Goal: Contribute content: Add original content to the website for others to see

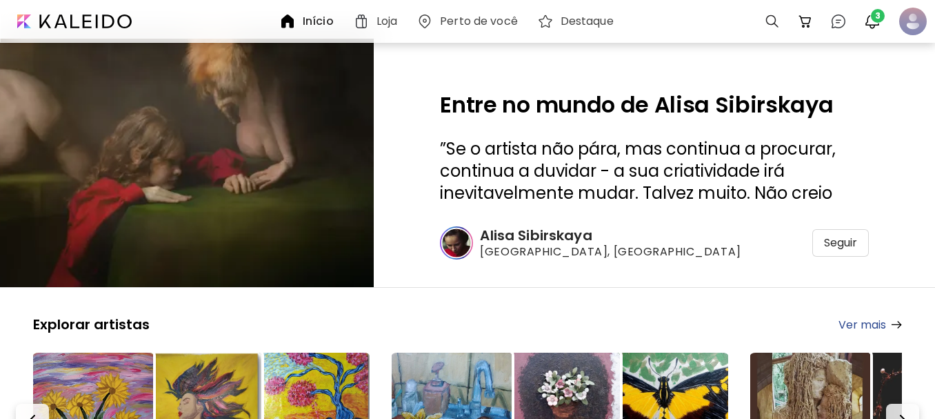
click at [541, 233] on h6 "Alisa Sibirskaya" at bounding box center [610, 235] width 261 height 18
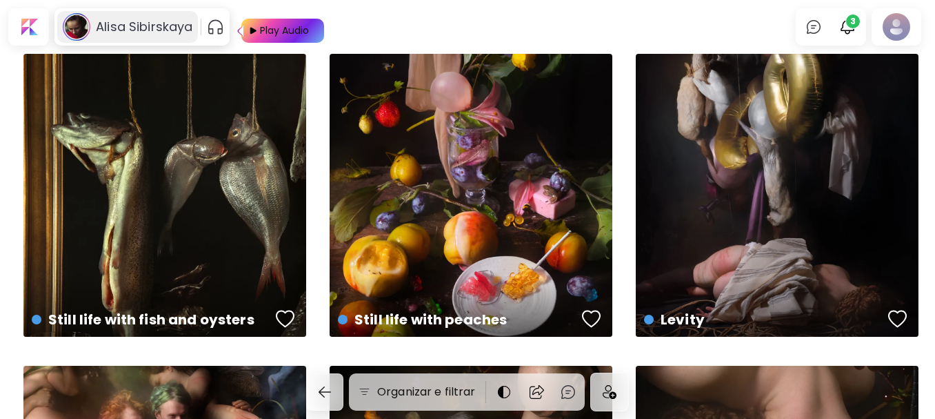
click at [159, 28] on h6 "Alisa Sibirskaya" at bounding box center [144, 27] width 97 height 17
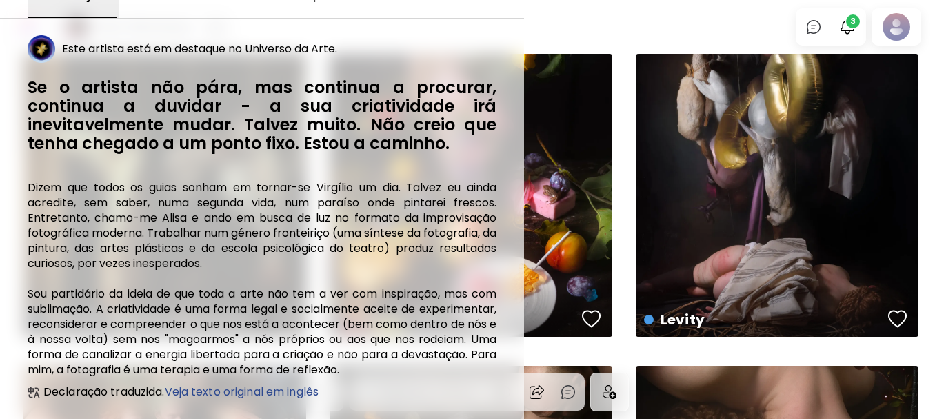
scroll to position [244, 0]
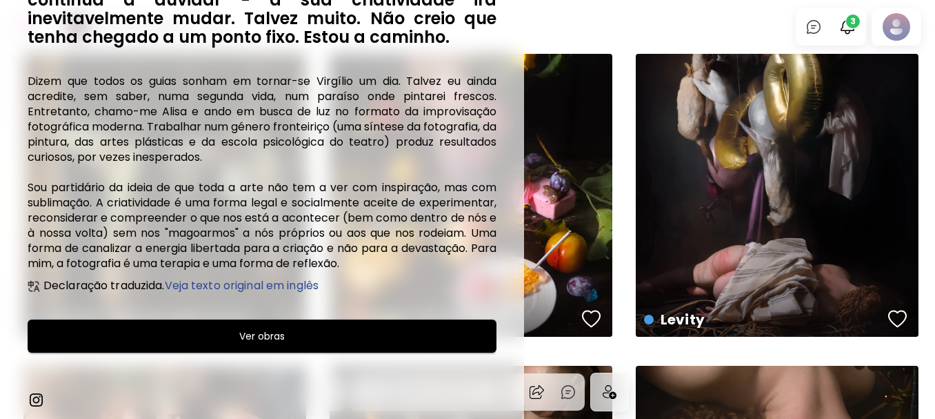
click at [905, 19] on div at bounding box center [467, 209] width 935 height 419
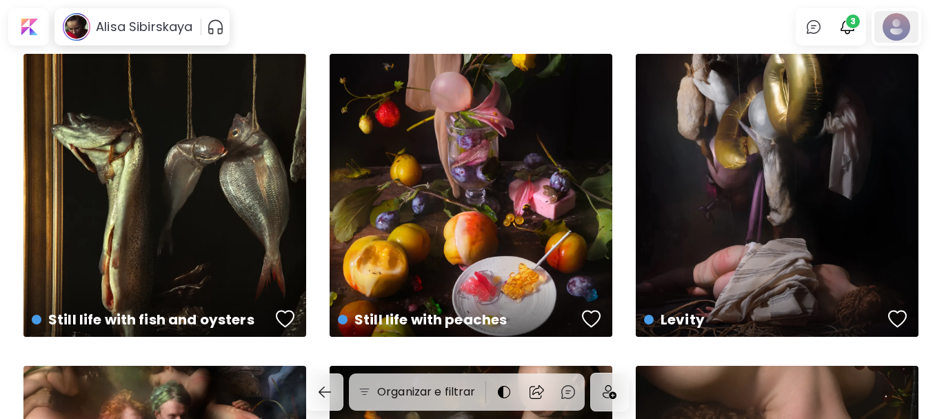
click at [894, 26] on div at bounding box center [896, 27] width 44 height 32
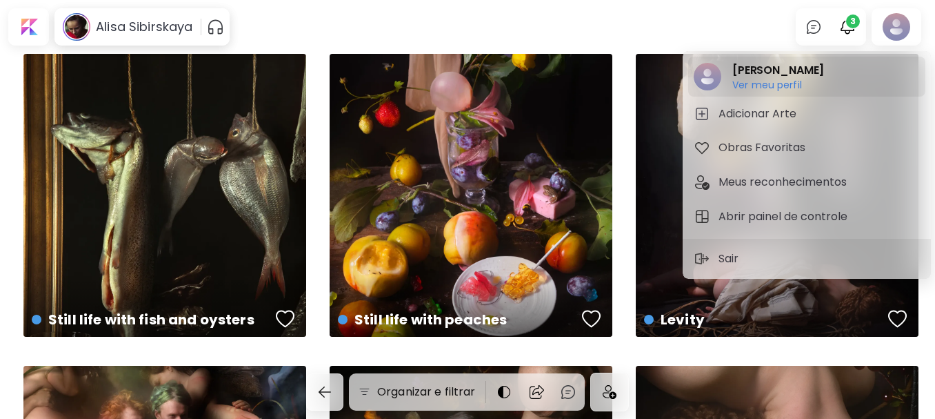
click at [749, 76] on h2 "[PERSON_NAME]" at bounding box center [778, 70] width 92 height 17
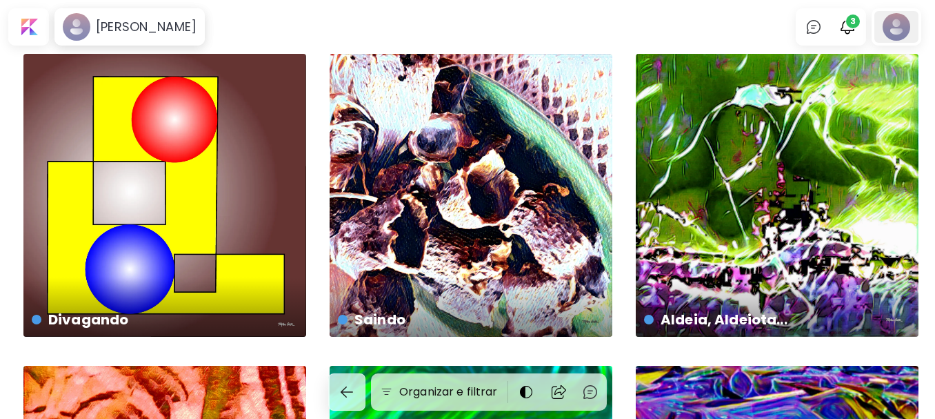
click at [900, 25] on div at bounding box center [896, 27] width 44 height 32
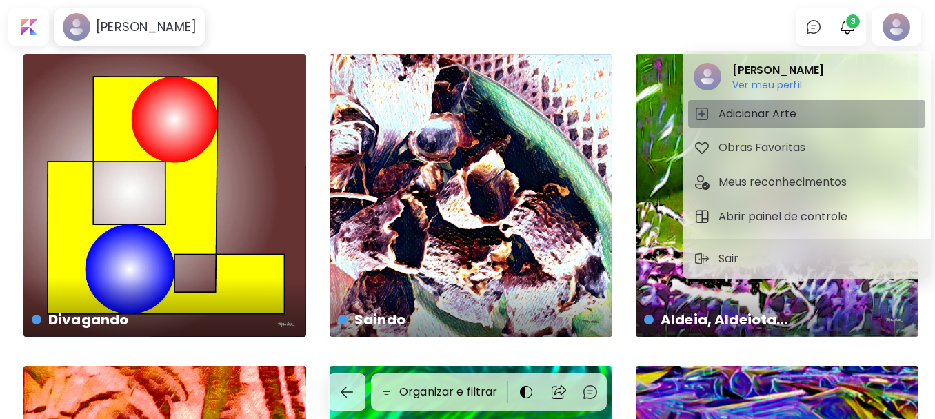
click at [748, 112] on h5 "Adicionar Arte" at bounding box center [760, 114] width 82 height 17
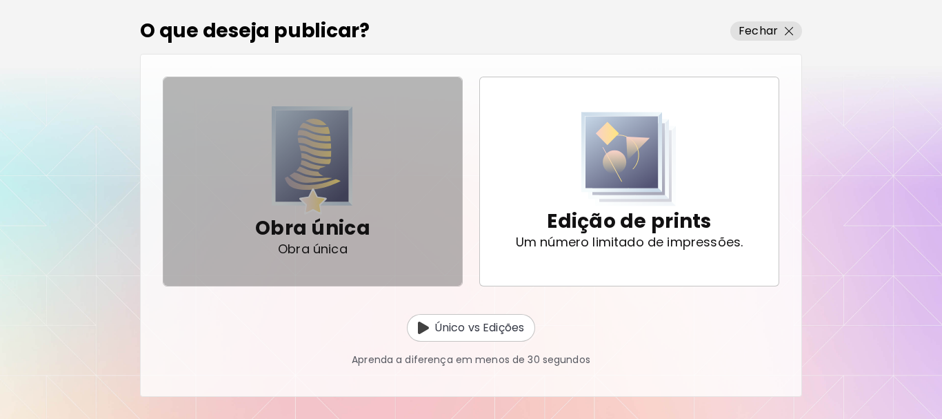
click at [365, 174] on div "Obra única Obra única" at bounding box center [312, 181] width 115 height 139
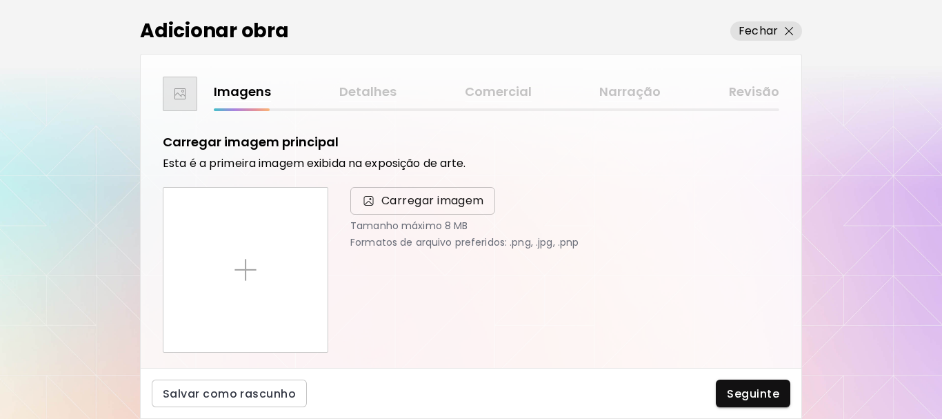
click at [402, 202] on span "Carregar imagem" at bounding box center [432, 200] width 103 height 17
click at [0, 0] on input "Carregar imagem" at bounding box center [0, 0] width 0 height 0
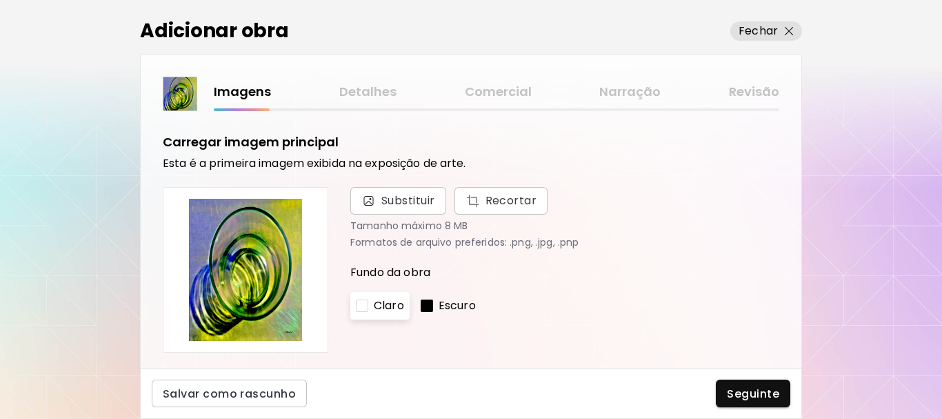
click at [447, 299] on p "Escuro" at bounding box center [457, 305] width 37 height 17
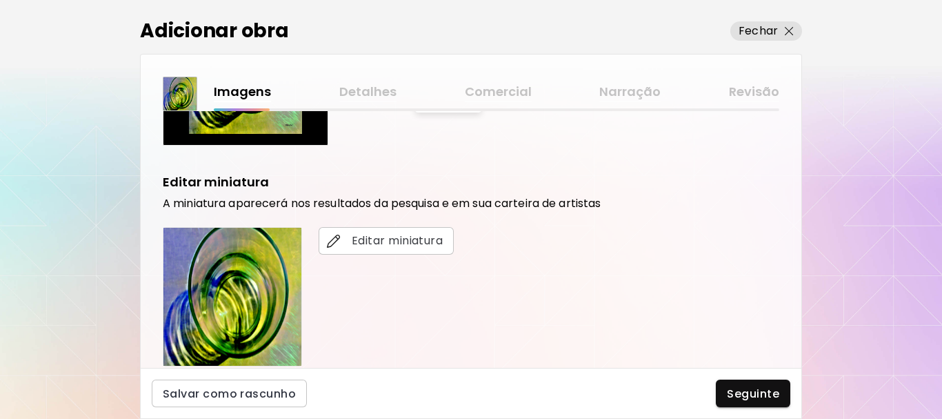
scroll to position [414, 0]
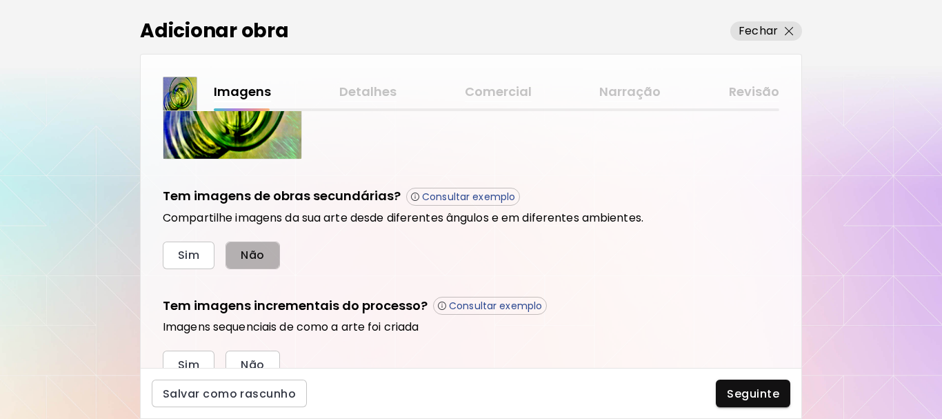
click at [274, 260] on button "Não" at bounding box center [253, 255] width 54 height 28
click at [255, 352] on button "Não" at bounding box center [253, 364] width 54 height 28
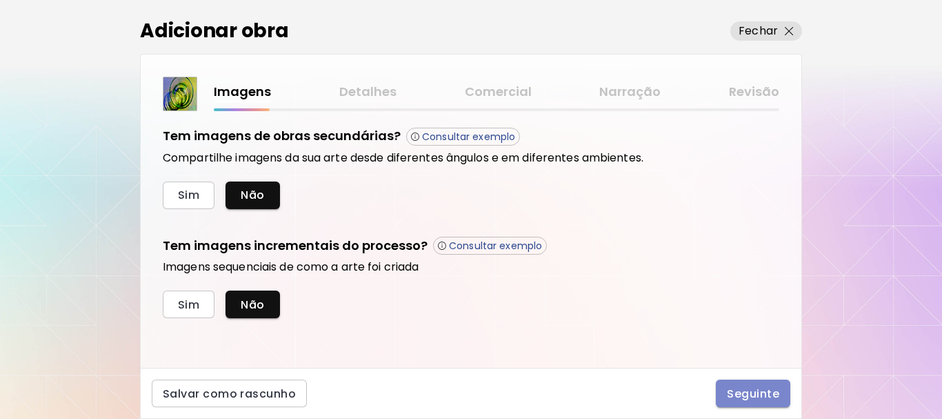
click at [741, 397] on span "Seguinte" at bounding box center [753, 393] width 52 height 14
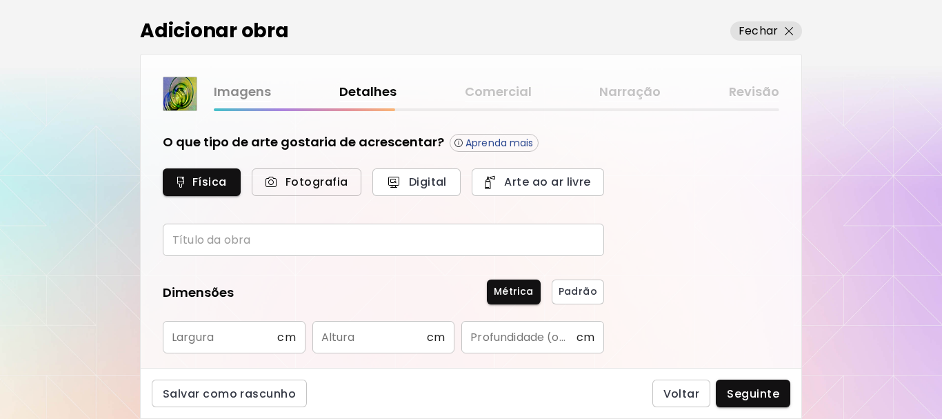
click at [318, 176] on span "Fotografia" at bounding box center [306, 181] width 79 height 14
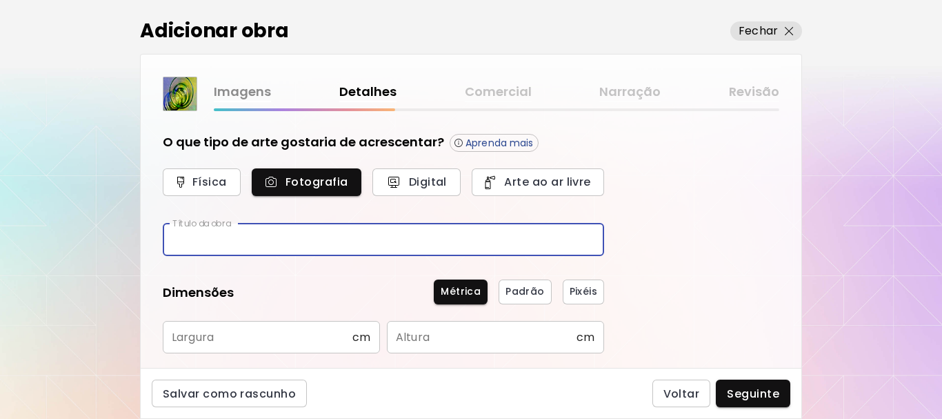
click at [293, 243] on input "text" at bounding box center [383, 239] width 441 height 32
type input "*********"
click at [320, 340] on input "text" at bounding box center [258, 337] width 190 height 32
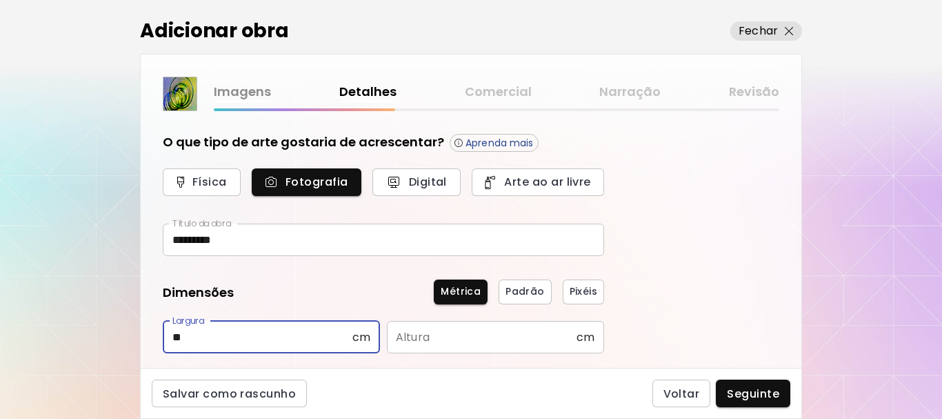
type input "**"
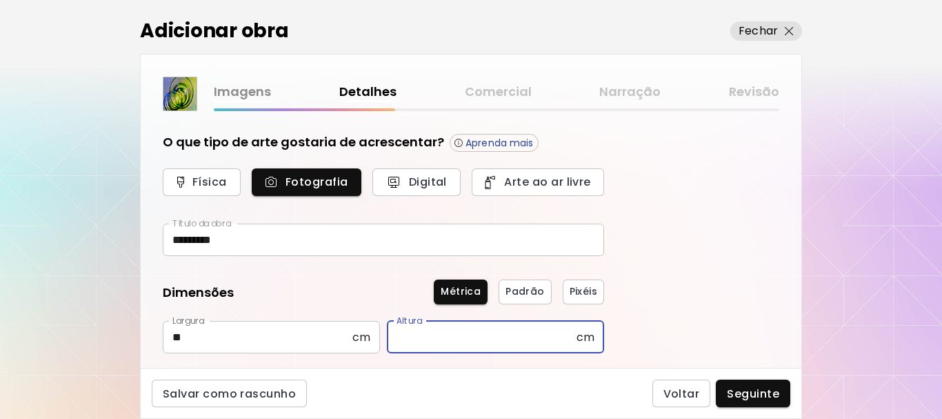
click at [428, 339] on input "text" at bounding box center [482, 337] width 190 height 32
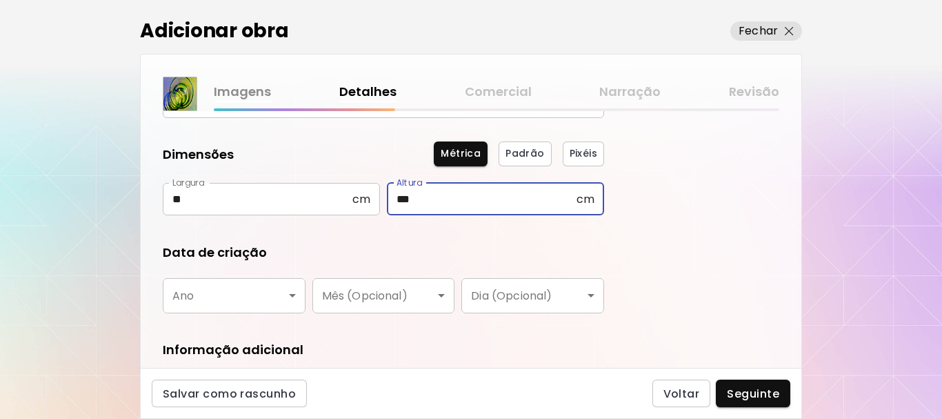
type input "***"
click at [237, 301] on body "[DOMAIN_NAME]/tiagocruz Adicionar obras Gerencie suas obras Editar Perfil My Bi…" at bounding box center [471, 209] width 942 height 419
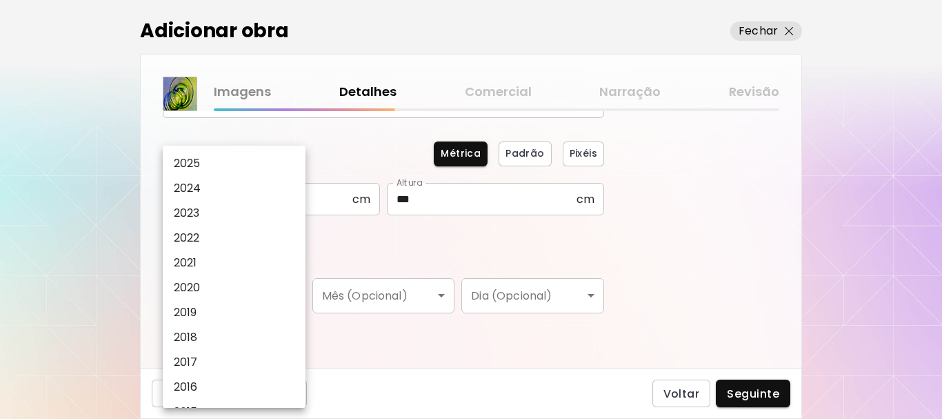
click at [230, 161] on li "2025" at bounding box center [238, 163] width 150 height 25
type input "****"
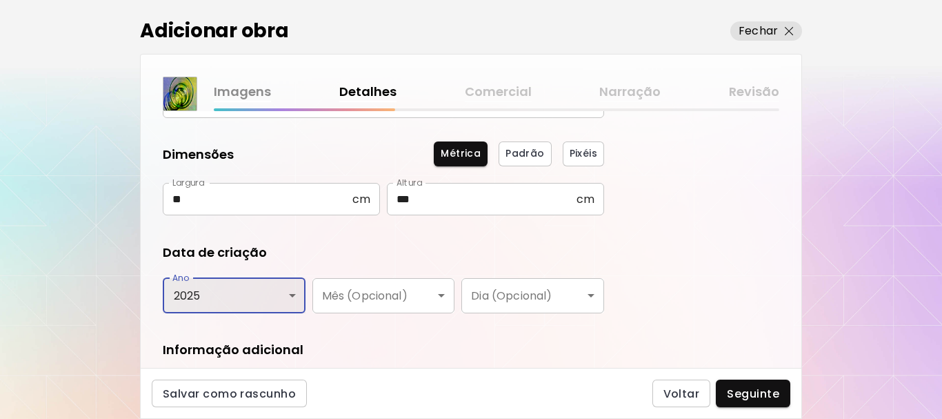
scroll to position [233, 0]
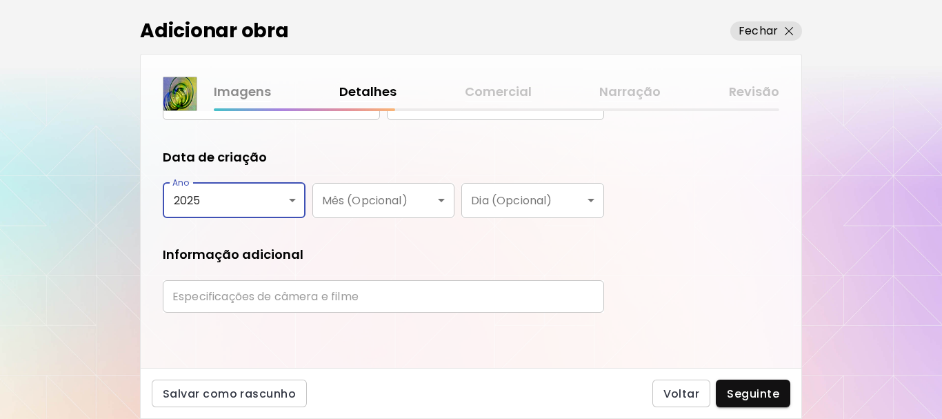
click at [419, 288] on input "text" at bounding box center [383, 296] width 441 height 32
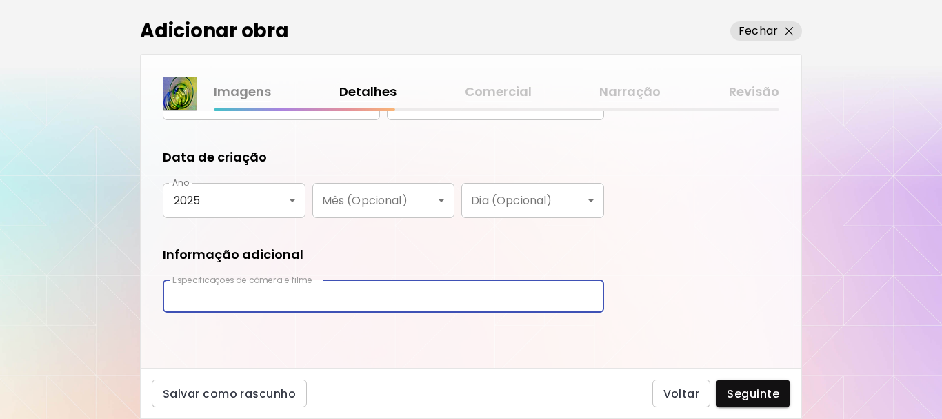
type input "**********"
click at [757, 392] on span "Seguinte" at bounding box center [753, 393] width 52 height 14
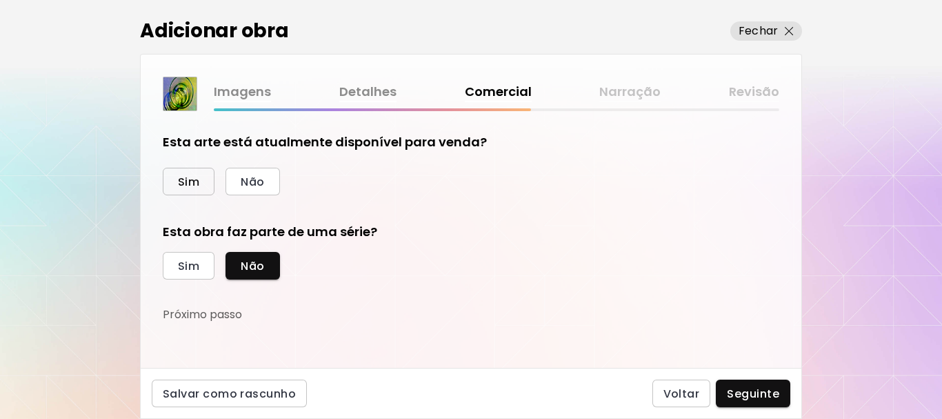
click at [199, 179] on span "Sim" at bounding box center [188, 181] width 21 height 14
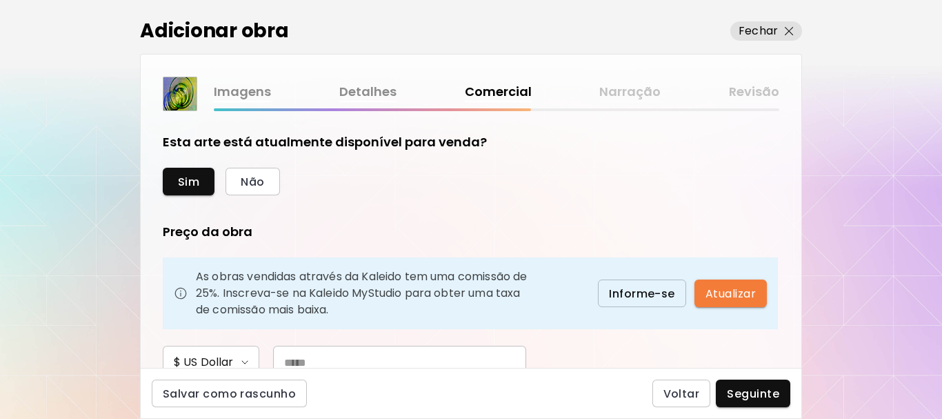
scroll to position [138, 0]
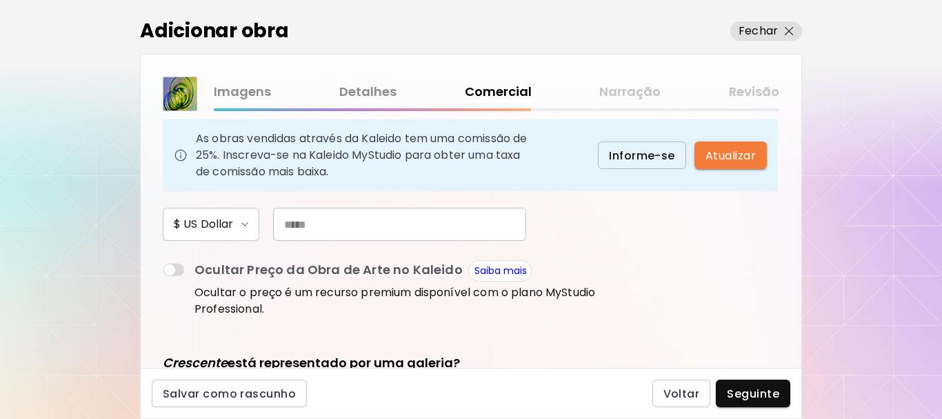
click at [408, 231] on input "text" at bounding box center [399, 224] width 253 height 33
type input "***"
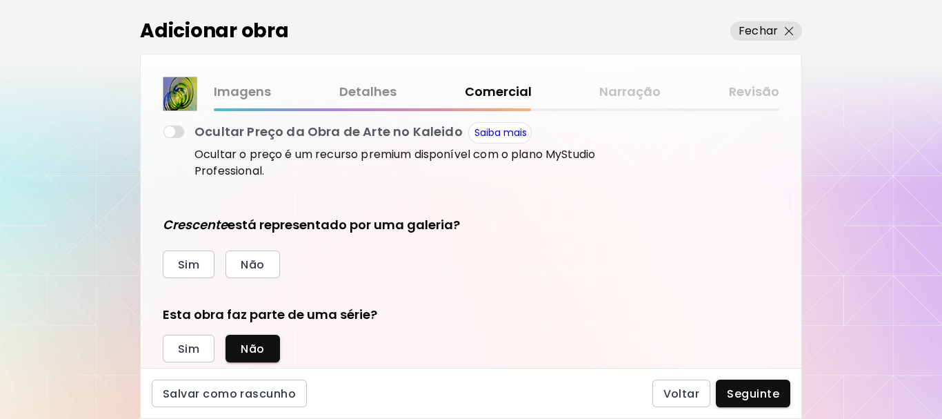
click at [282, 265] on div "Sim Não" at bounding box center [383, 264] width 441 height 28
click at [273, 265] on button "Não" at bounding box center [253, 264] width 54 height 28
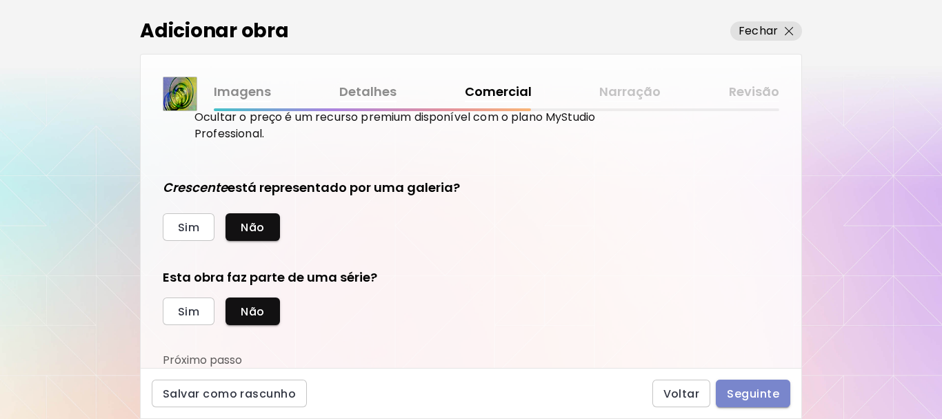
click at [768, 392] on span "Seguinte" at bounding box center [753, 393] width 52 height 14
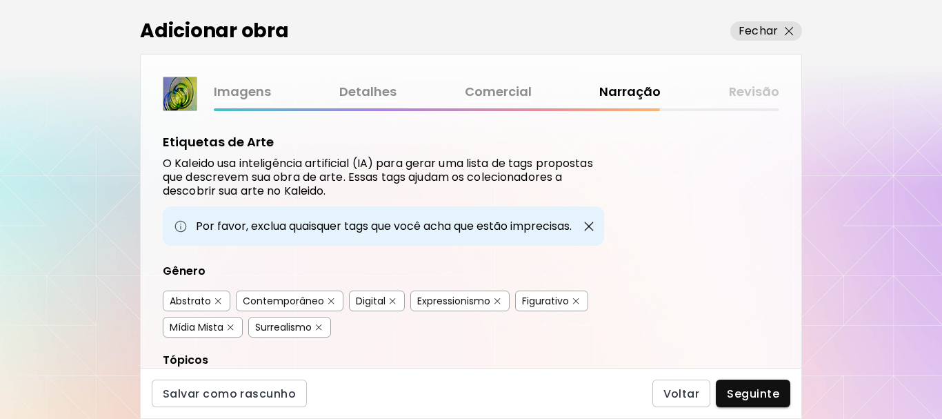
scroll to position [69, 0]
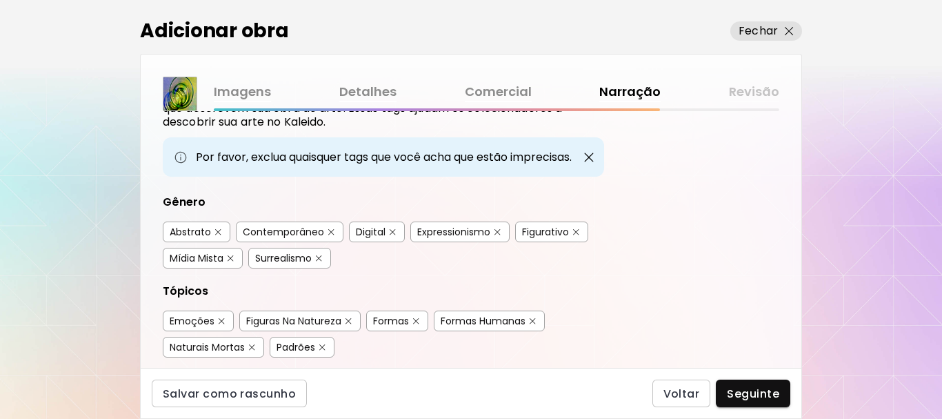
click at [335, 230] on button "button" at bounding box center [331, 232] width 10 height 10
click at [388, 230] on button "button" at bounding box center [393, 232] width 10 height 10
click at [501, 229] on img "button" at bounding box center [497, 232] width 6 height 6
click at [230, 258] on img "button" at bounding box center [231, 258] width 6 height 6
click at [322, 259] on img "button" at bounding box center [319, 258] width 6 height 6
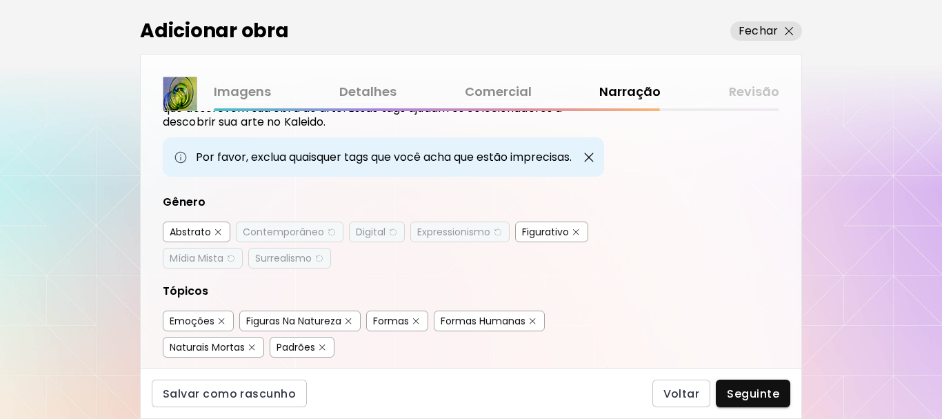
scroll to position [138, 0]
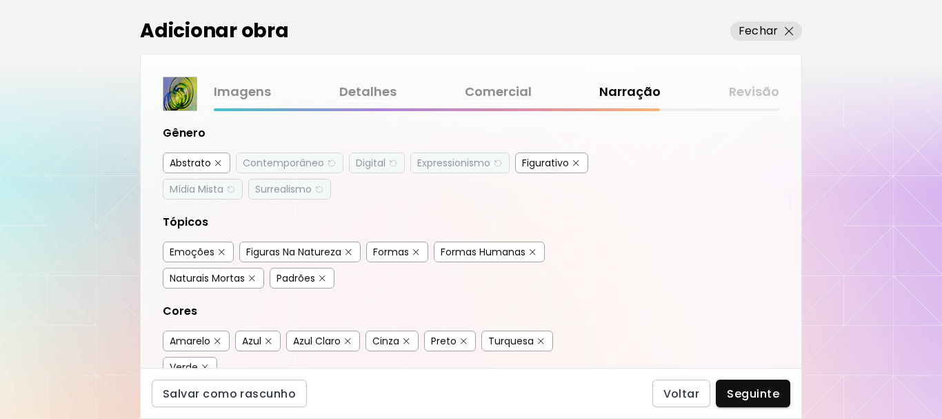
click at [219, 254] on img "button" at bounding box center [222, 252] width 6 height 6
click at [348, 249] on img "button" at bounding box center [348, 252] width 6 height 6
click at [530, 252] on button "button" at bounding box center [533, 252] width 10 height 10
click at [251, 279] on img "button" at bounding box center [252, 278] width 6 height 6
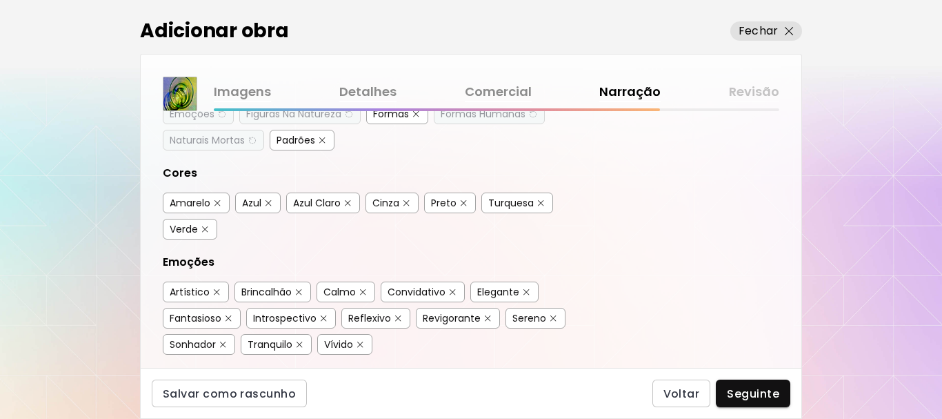
scroll to position [345, 0]
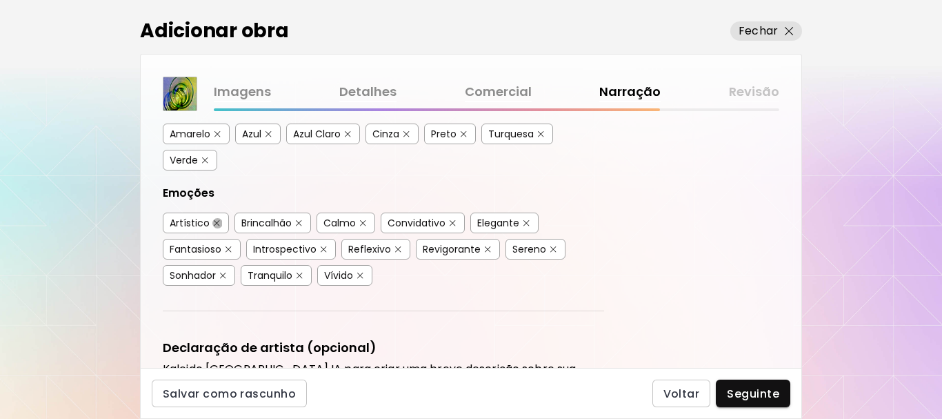
click at [214, 223] on img "button" at bounding box center [217, 223] width 6 height 6
click at [300, 222] on img "button" at bounding box center [299, 223] width 6 height 6
click at [361, 224] on img "button" at bounding box center [363, 223] width 6 height 6
click at [527, 223] on img "button" at bounding box center [526, 223] width 6 height 6
click at [226, 250] on button "button" at bounding box center [228, 249] width 10 height 10
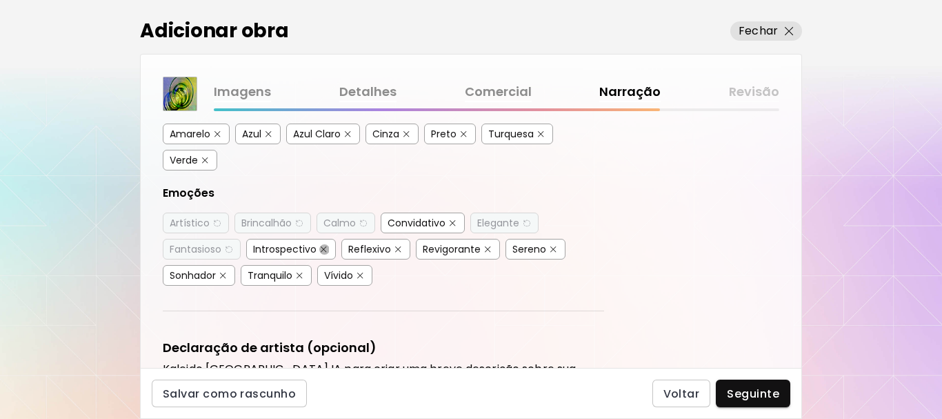
click at [320, 248] on button "button" at bounding box center [324, 249] width 10 height 10
click at [483, 248] on button "button" at bounding box center [488, 249] width 10 height 10
click at [297, 274] on button "button" at bounding box center [299, 275] width 10 height 10
click at [359, 274] on img "button" at bounding box center [360, 275] width 6 height 6
click at [559, 252] on div "Sereno" at bounding box center [535, 249] width 60 height 21
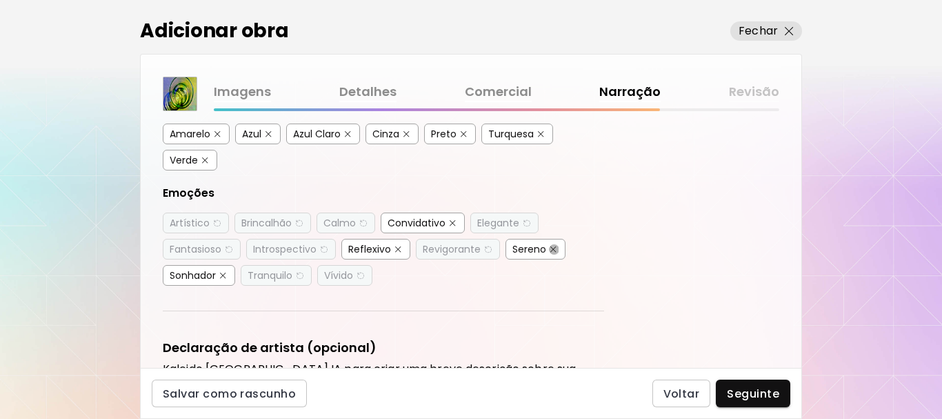
click at [552, 250] on img "button" at bounding box center [553, 249] width 6 height 6
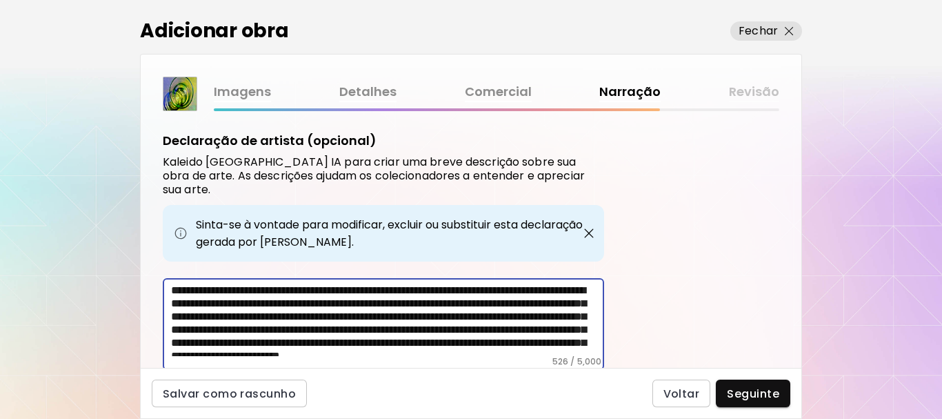
scroll to position [47, 0]
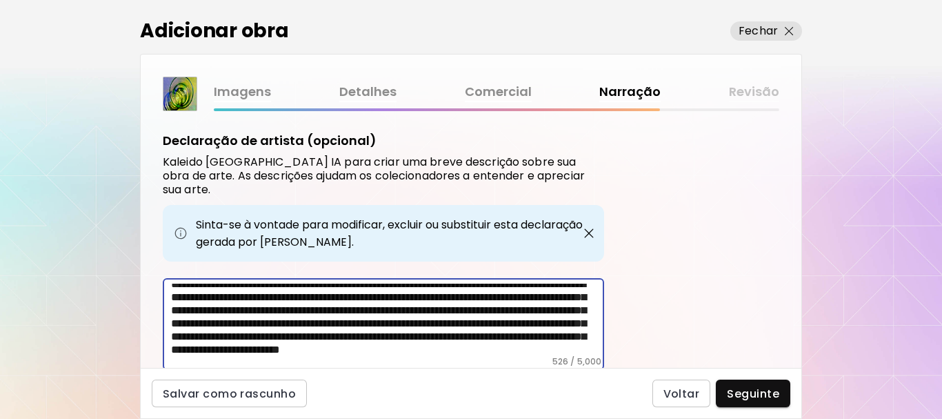
drag, startPoint x: 393, startPoint y: 290, endPoint x: 239, endPoint y: 309, distance: 154.9
click at [239, 309] on textarea "**********" at bounding box center [387, 319] width 433 height 72
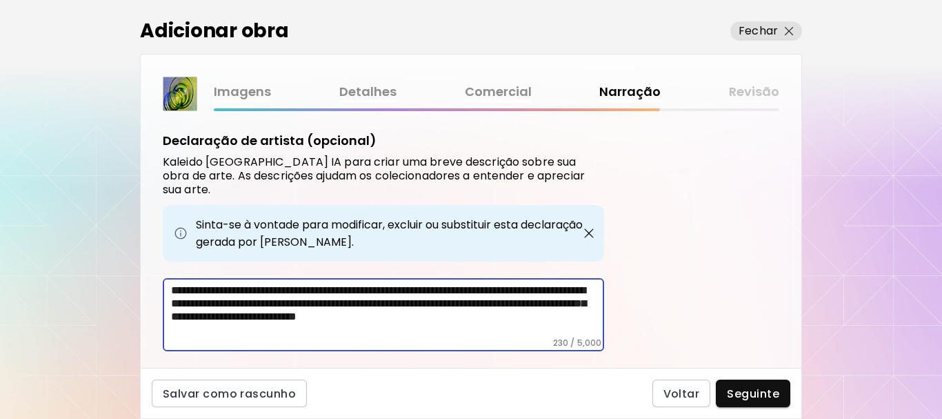
scroll to position [571, 0]
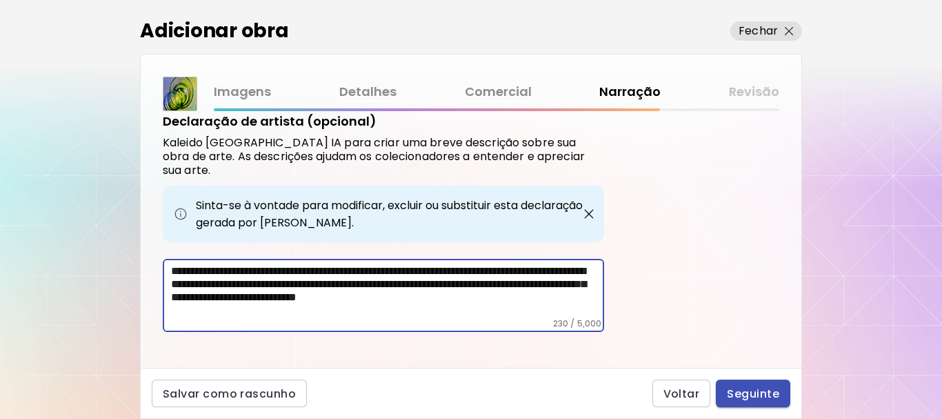
type textarea "**********"
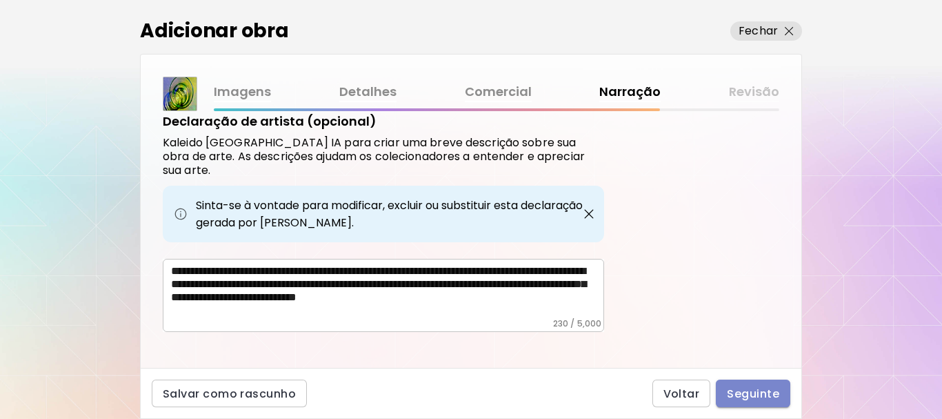
click at [752, 390] on span "Seguinte" at bounding box center [753, 393] width 52 height 14
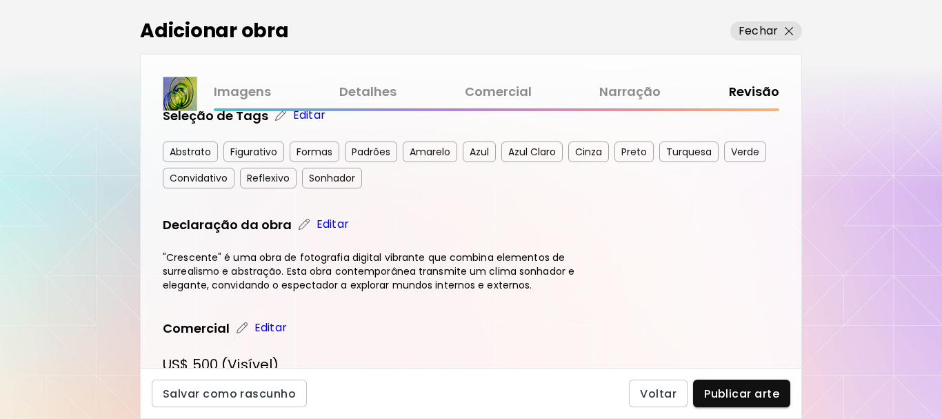
scroll to position [412, 0]
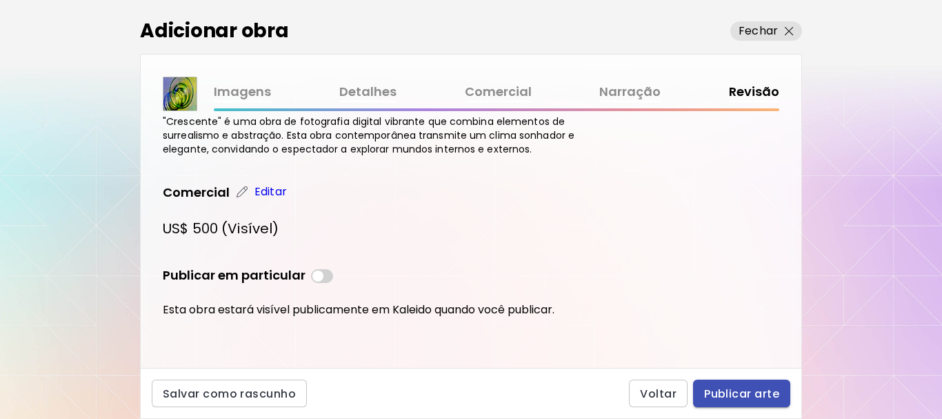
click at [734, 392] on span "Publicar arte" at bounding box center [741, 393] width 75 height 14
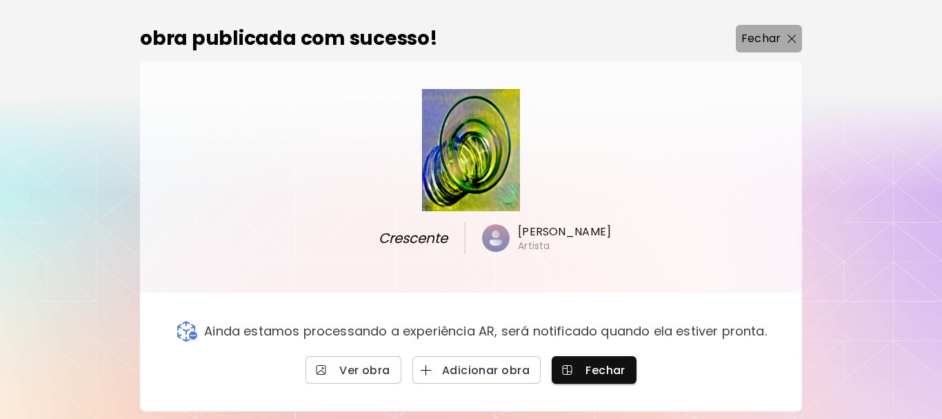
click at [766, 27] on button "Fechar" at bounding box center [769, 39] width 66 height 28
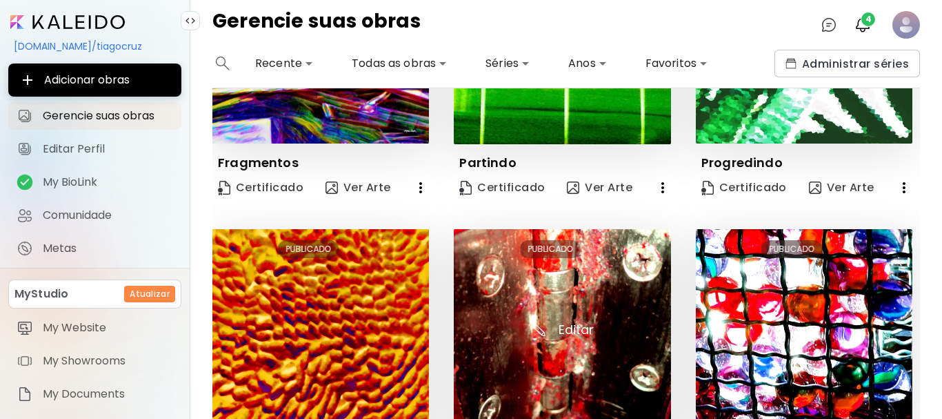
scroll to position [929, 0]
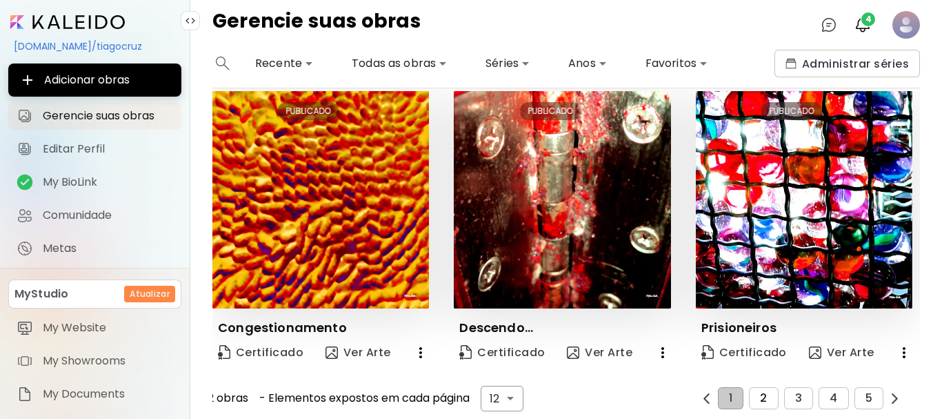
click at [761, 392] on span "2" at bounding box center [763, 398] width 7 height 12
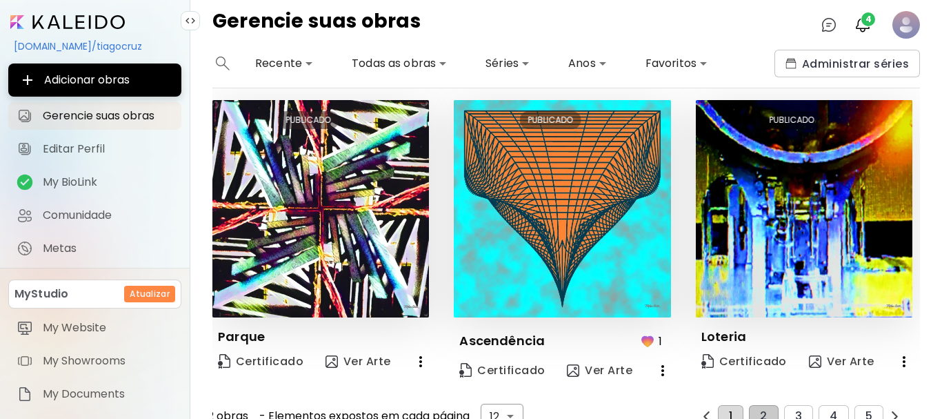
click at [729, 410] on span "1" at bounding box center [730, 416] width 3 height 12
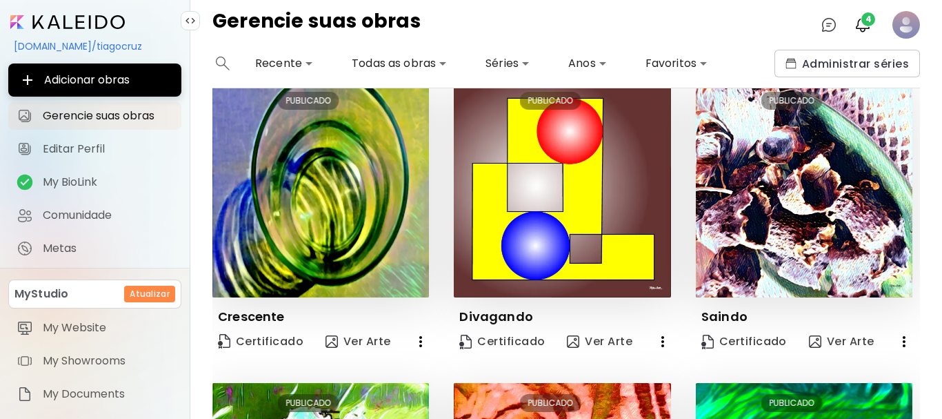
scroll to position [0, 0]
